Goal: Information Seeking & Learning: Learn about a topic

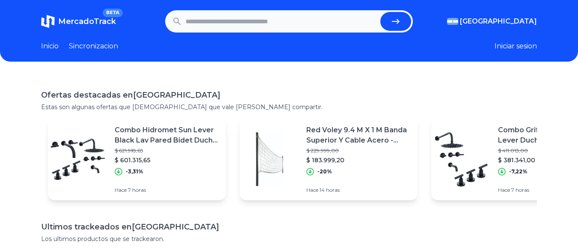
click at [48, 48] on link "Inicio" at bounding box center [50, 46] width 18 height 10
click at [320, 26] on input "text" at bounding box center [282, 21] width 192 height 19
type input "******"
click at [381, 12] on button "submit" at bounding box center [396, 21] width 31 height 19
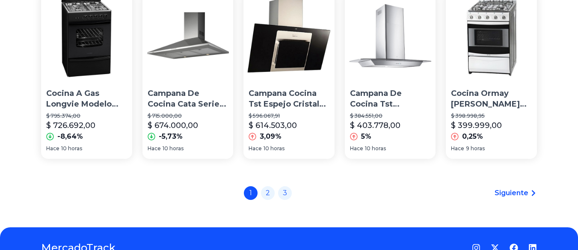
scroll to position [626, 0]
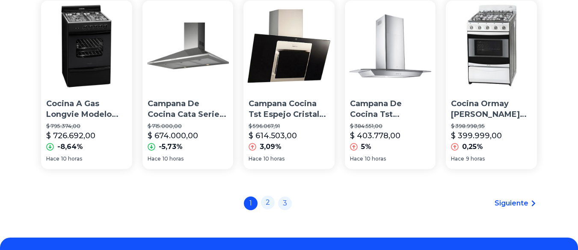
click at [274, 208] on link "2" at bounding box center [268, 203] width 14 height 14
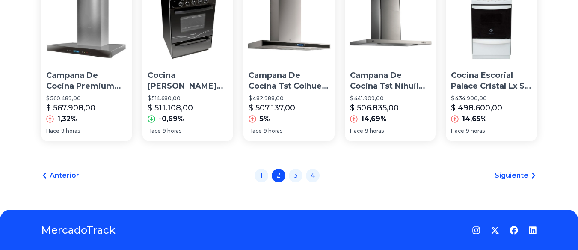
scroll to position [682, 0]
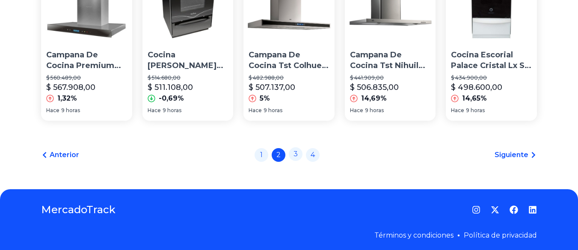
click at [301, 152] on link "3" at bounding box center [296, 154] width 14 height 14
